Goal: Transaction & Acquisition: Subscribe to service/newsletter

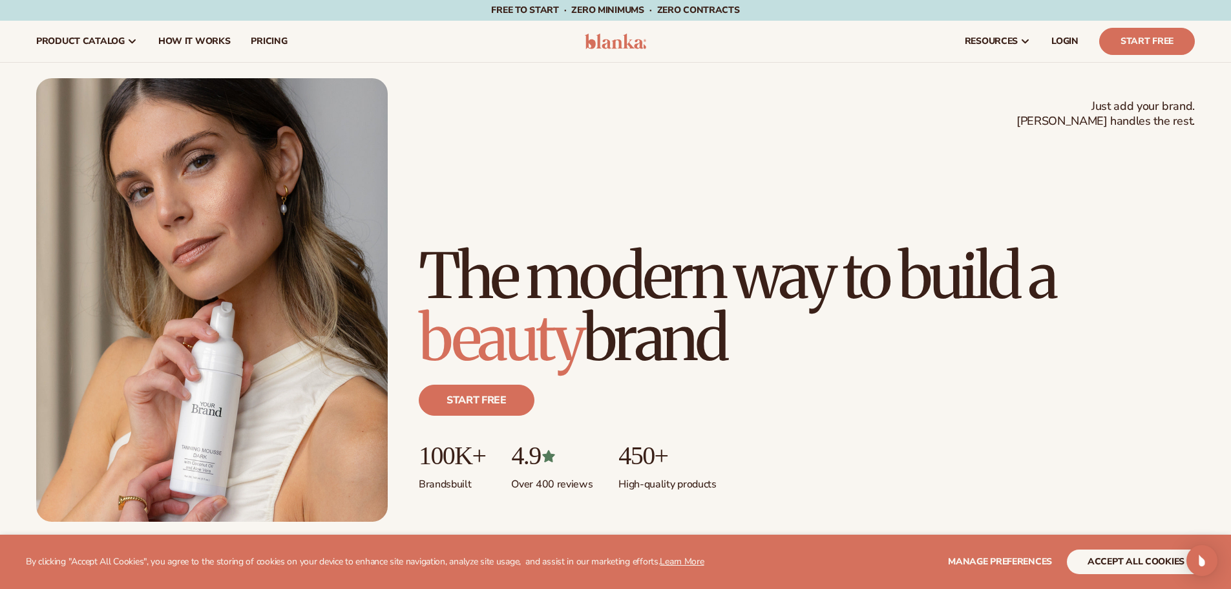
scroll to position [2, 0]
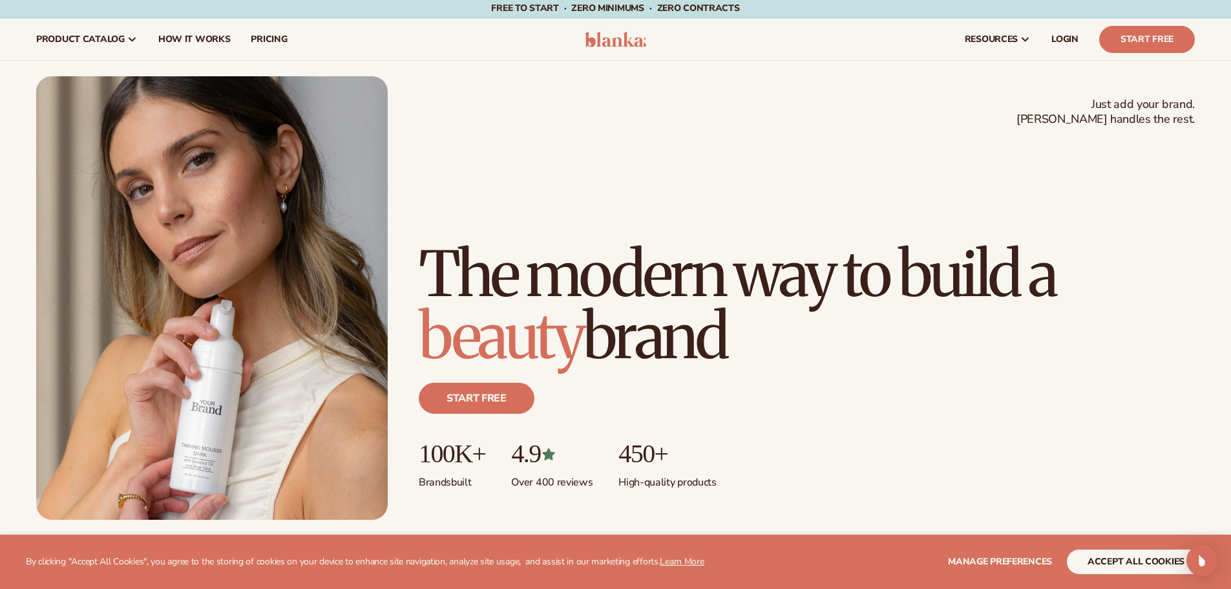
click at [635, 117] on div "Just add your brand. Blanka handles the rest. beauty,[MEDICAL_DATA],wellness,ma…" at bounding box center [615, 297] width 1159 height 443
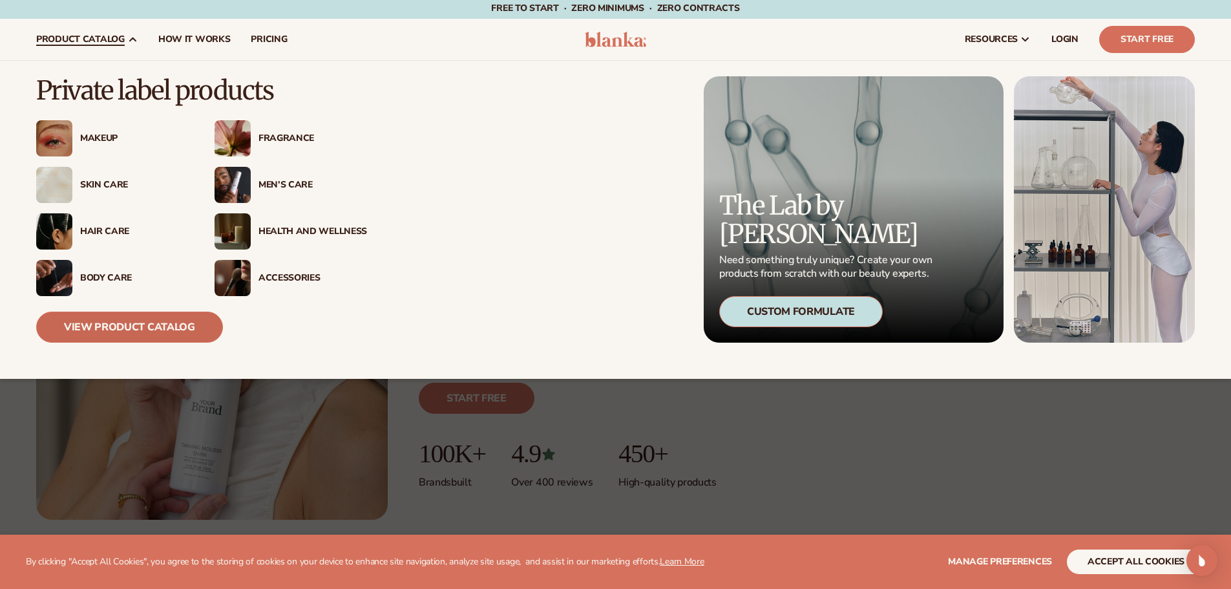
click at [148, 332] on link "View Product Catalog" at bounding box center [129, 326] width 187 height 31
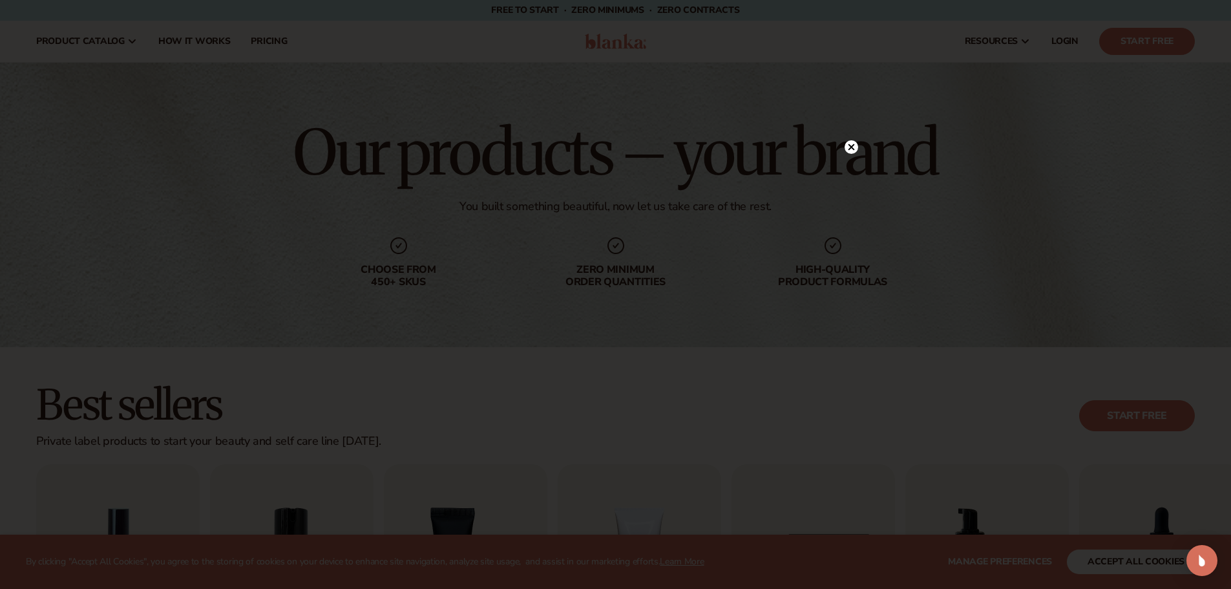
click at [851, 147] on icon at bounding box center [851, 147] width 6 height 6
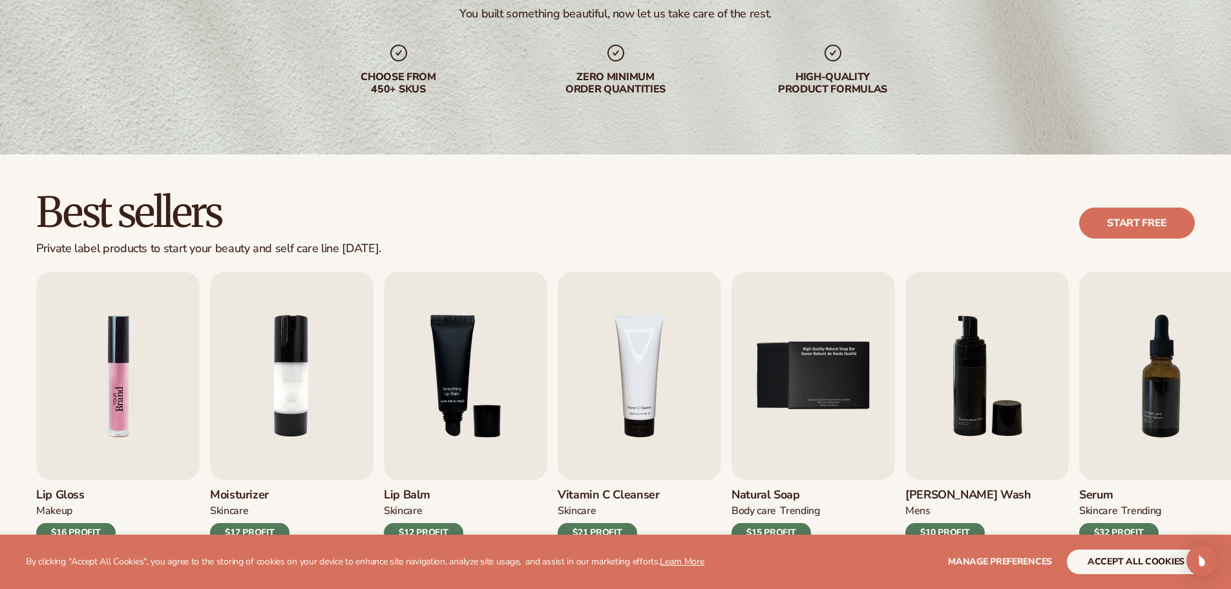
scroll to position [194, 0]
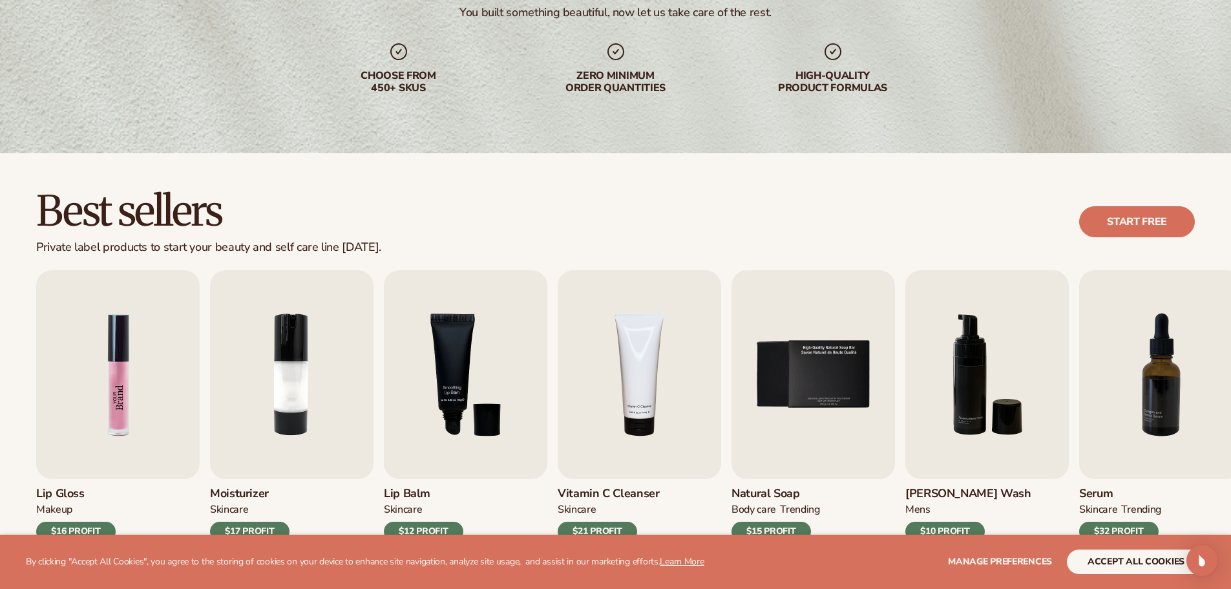
click at [130, 404] on img "1 / 9" at bounding box center [117, 374] width 163 height 209
click at [1123, 221] on link "Start free" at bounding box center [1137, 221] width 116 height 31
